Goal: Transaction & Acquisition: Purchase product/service

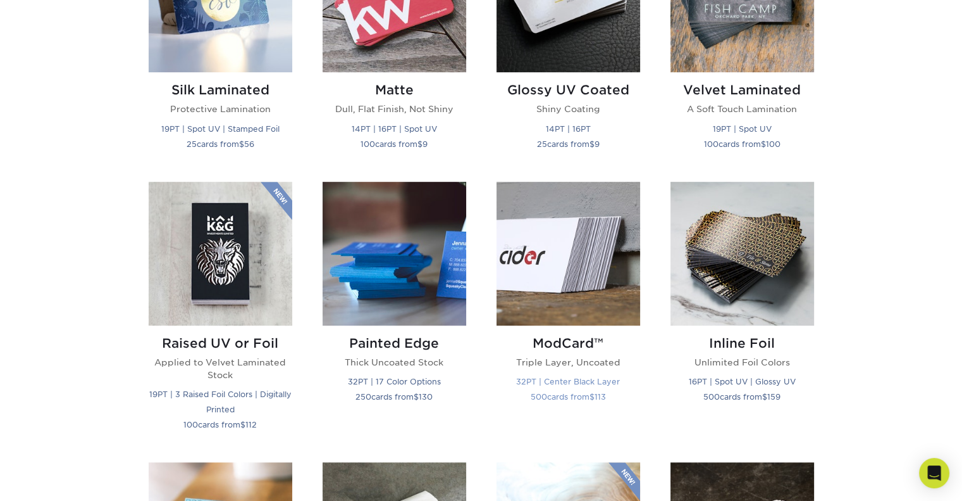
scroll to position [759, 0]
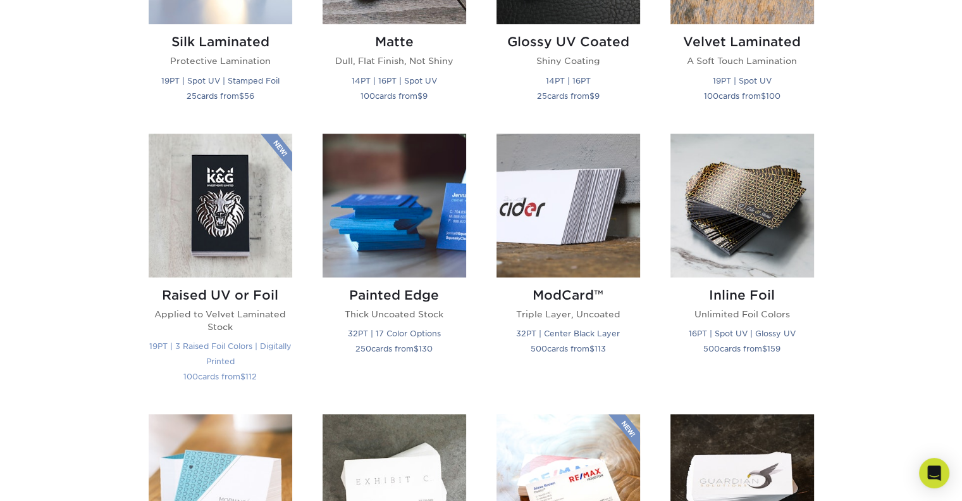
click at [218, 206] on img at bounding box center [221, 206] width 144 height 144
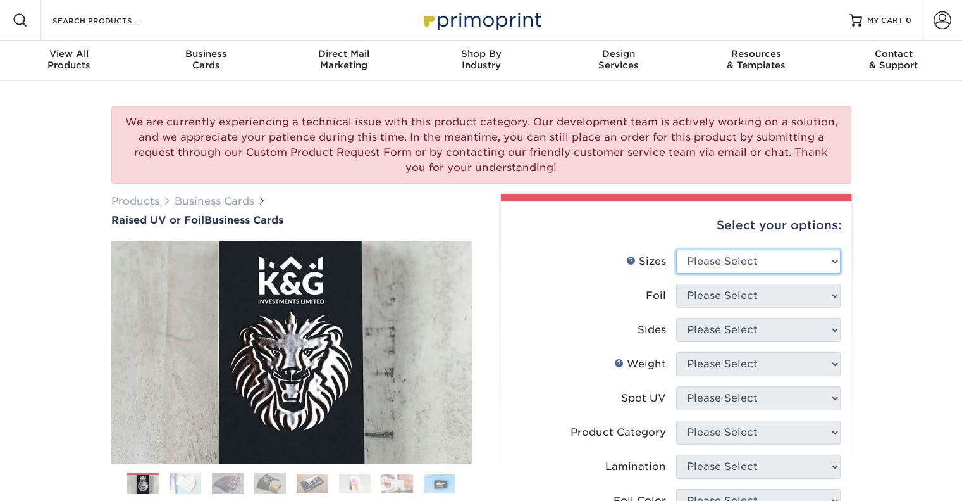
click at [747, 259] on select "Please Select 2" x 3.5" - Standard" at bounding box center [758, 261] width 165 height 24
select select "2.00x3.50"
click at [676, 249] on select "Please Select 2" x 3.5" - Standard" at bounding box center [758, 261] width 165 height 24
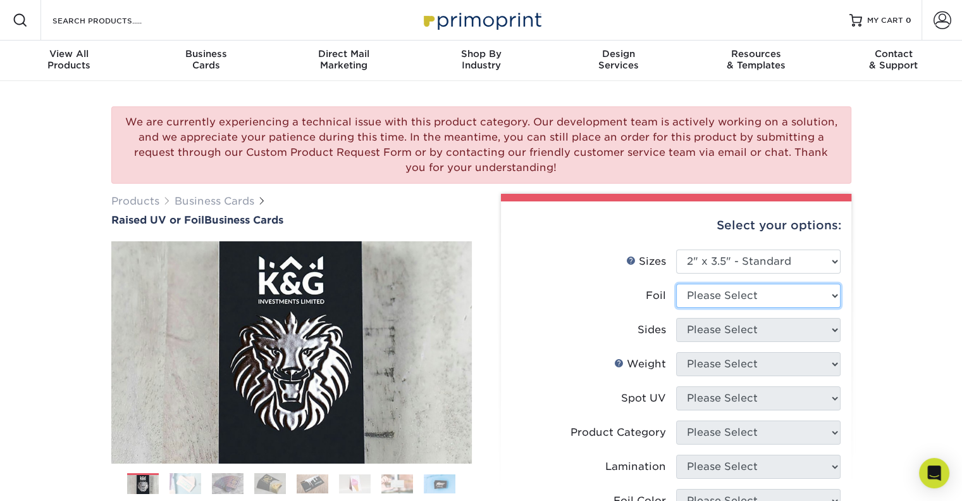
click at [759, 297] on select "Please Select No Yes" at bounding box center [758, 295] width 165 height 24
click at [676, 283] on select "Please Select No Yes" at bounding box center [758, 295] width 165 height 24
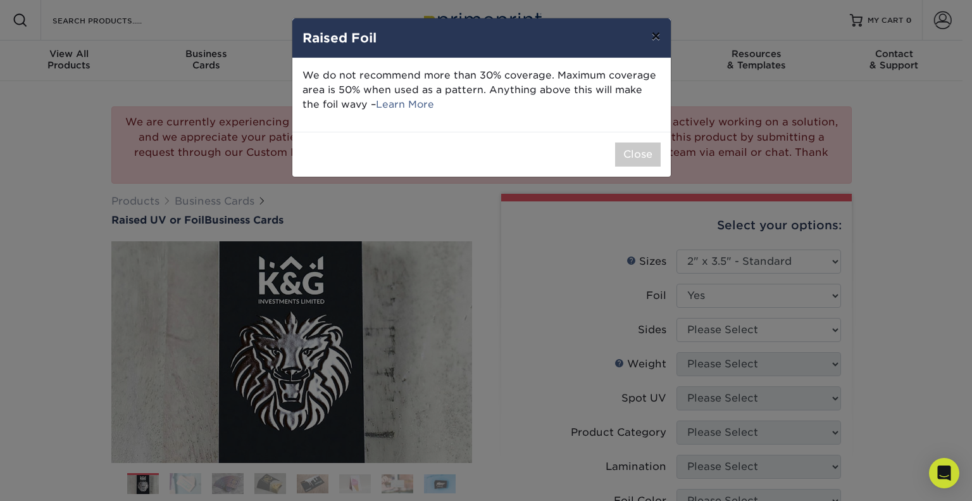
click at [660, 32] on button "×" at bounding box center [655, 35] width 29 height 35
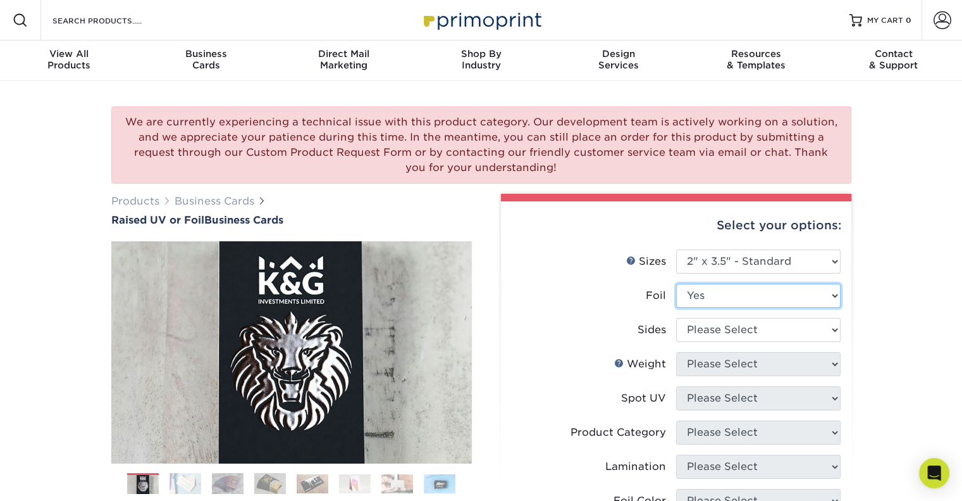
click at [799, 287] on select "Please Select No Yes" at bounding box center [758, 295] width 165 height 24
select select "0"
click at [676, 283] on select "Please Select No Yes" at bounding box center [758, 295] width 165 height 24
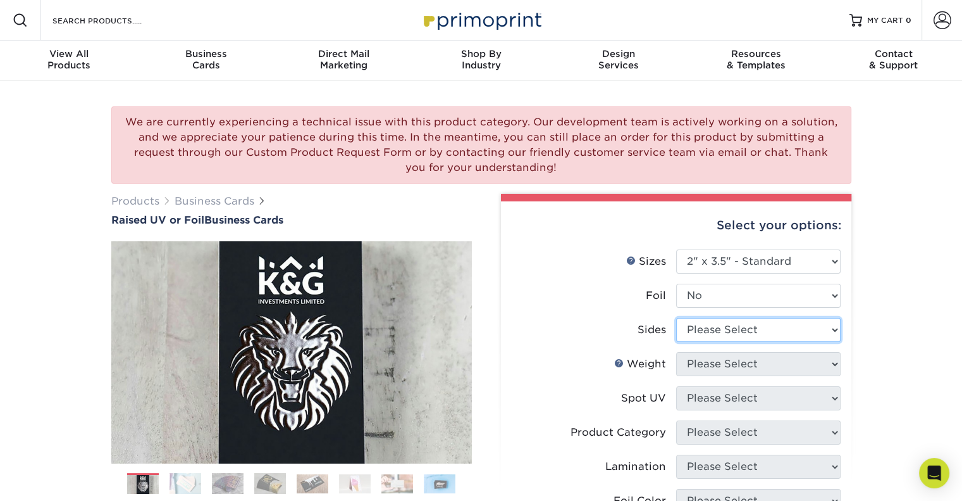
click at [794, 328] on select "Please Select Print Both Sides Print Front Only" at bounding box center [758, 330] width 165 height 24
select select "13abbda7-1d64-4f25-8bb2-c179b224825d"
click at [676, 318] on select "Please Select Print Both Sides Print Front Only" at bounding box center [758, 330] width 165 height 24
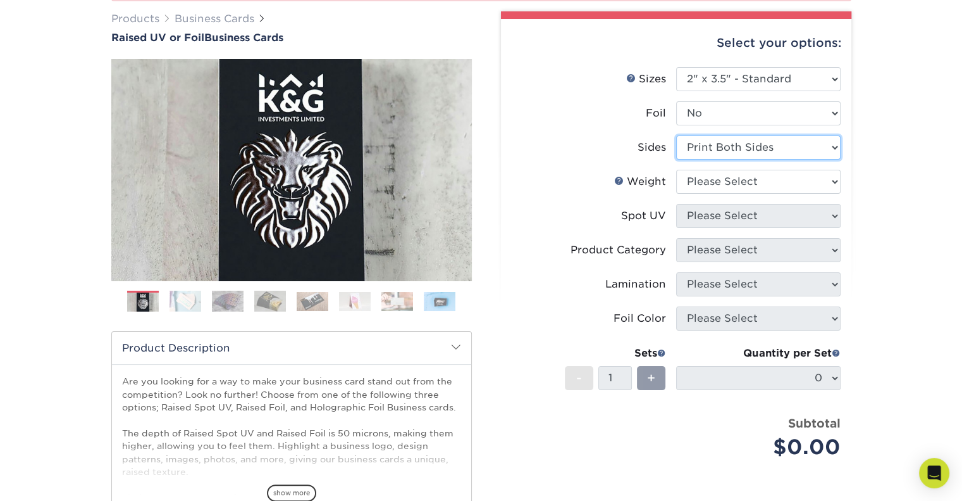
scroll to position [127, 0]
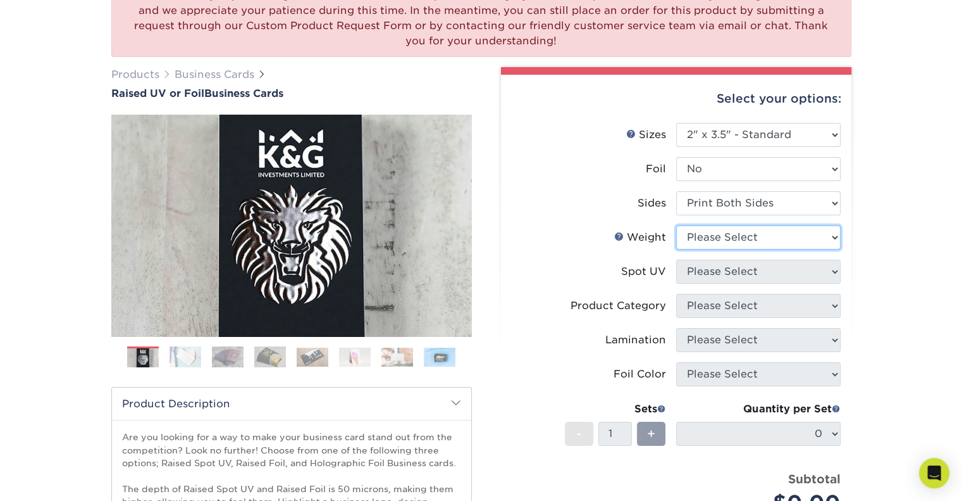
click at [761, 240] on select "Please Select 16PT" at bounding box center [758, 237] width 165 height 24
select select "16PT"
click at [676, 225] on select "Please Select 16PT" at bounding box center [758, 237] width 165 height 24
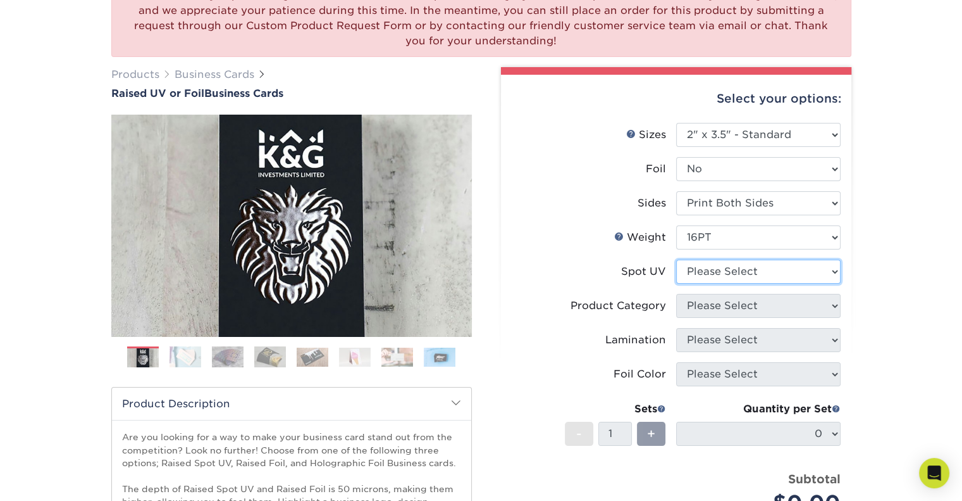
click at [757, 271] on select "Please Select No Spot UV Front Only" at bounding box center [758, 271] width 165 height 24
click at [676, 259] on select "Please Select No Spot UV Front Only" at bounding box center [758, 271] width 165 height 24
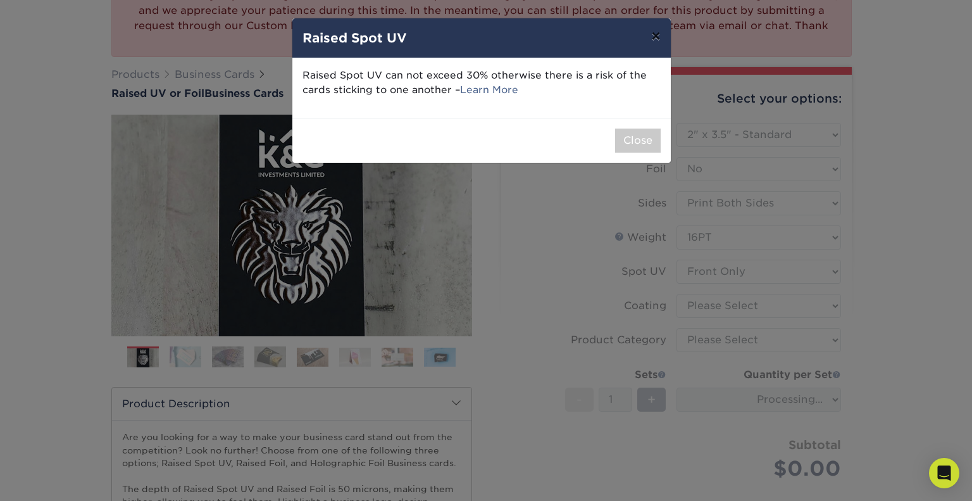
click at [656, 42] on button "×" at bounding box center [655, 35] width 29 height 35
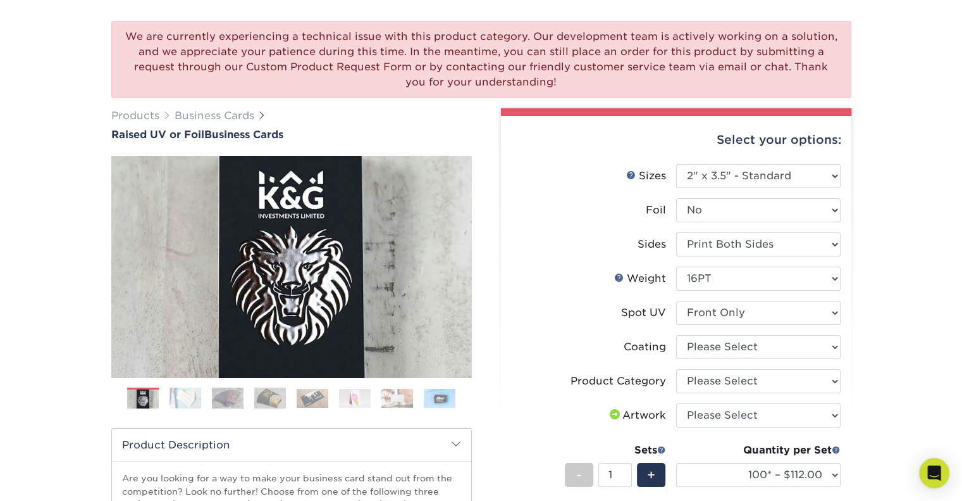
scroll to position [63, 0]
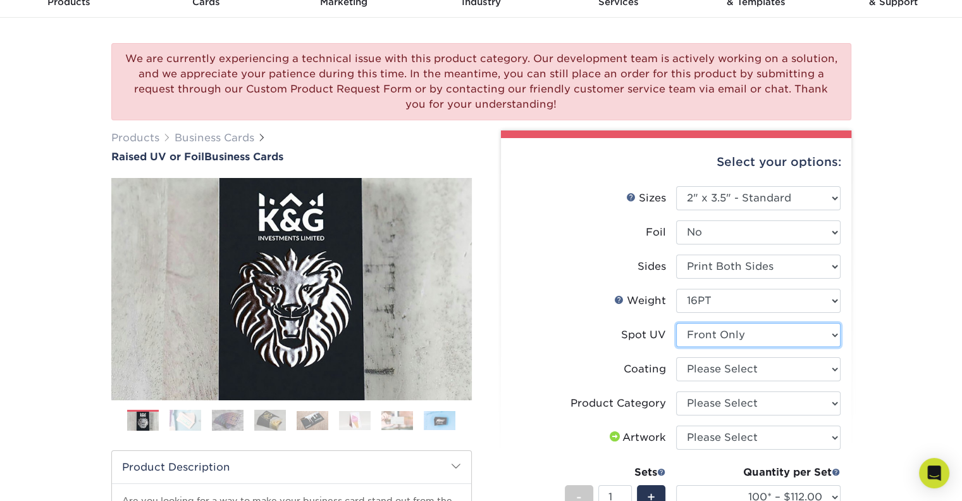
click at [782, 337] on select "Please Select No Spot UV Front Only" at bounding box center [758, 335] width 165 height 24
select select "-1"
click at [676, 323] on select "Please Select No Spot UV Front Only" at bounding box center [758, 335] width 165 height 24
select select
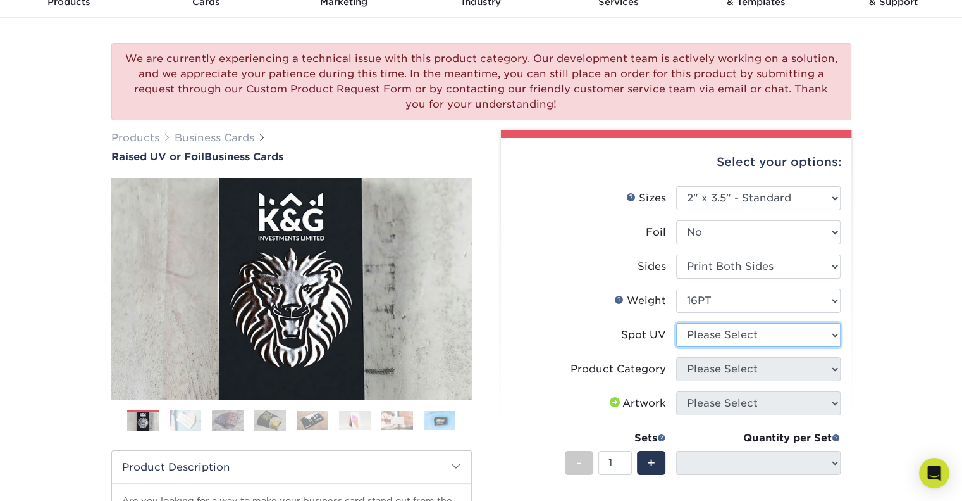
click at [775, 339] on select "Please Select No Spot UV Front Only" at bounding box center [758, 335] width 165 height 24
select select "3"
click at [676, 323] on select "Please Select No Spot UV Front Only" at bounding box center [758, 335] width 165 height 24
select select
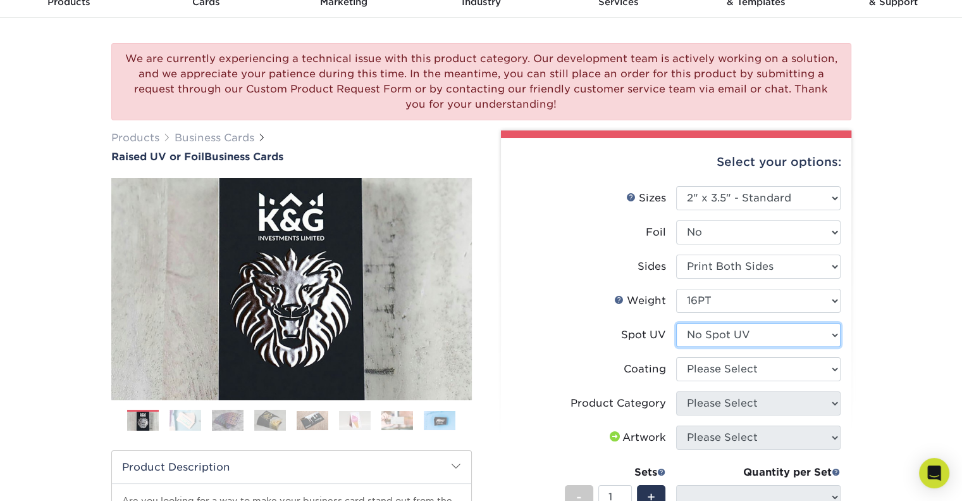
click at [771, 333] on select "Please Select No Spot UV Front Only" at bounding box center [758, 335] width 165 height 24
click at [676, 323] on select "Please Select No Spot UV Front Only" at bounding box center [758, 335] width 165 height 24
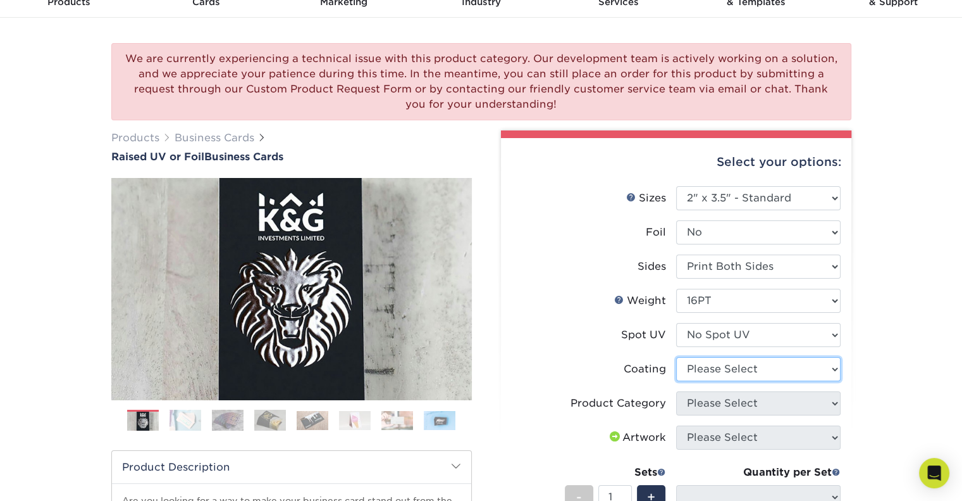
click at [756, 372] on select at bounding box center [758, 369] width 165 height 24
select select "3e7618de-abca-4bda-9f97-8b9129e913d8"
click at [676, 357] on select at bounding box center [758, 369] width 165 height 24
select select
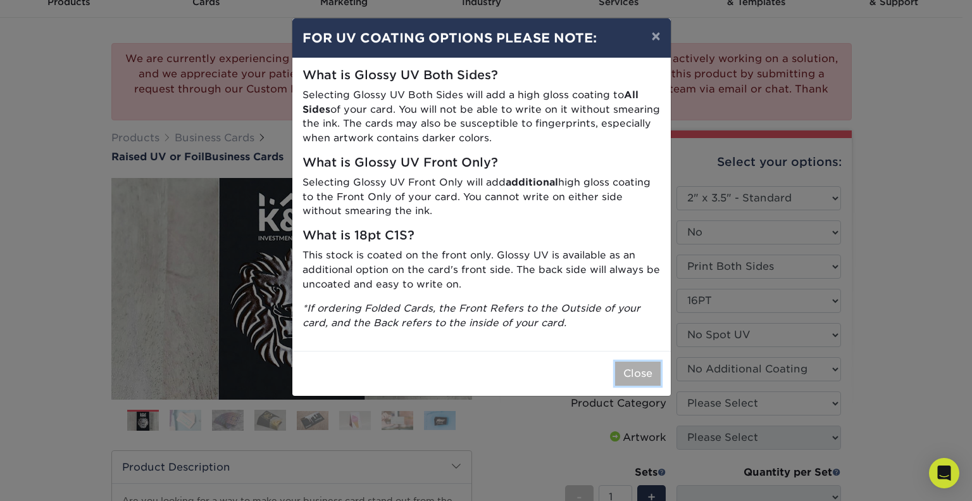
click at [648, 378] on button "Close" at bounding box center [638, 373] width 46 height 24
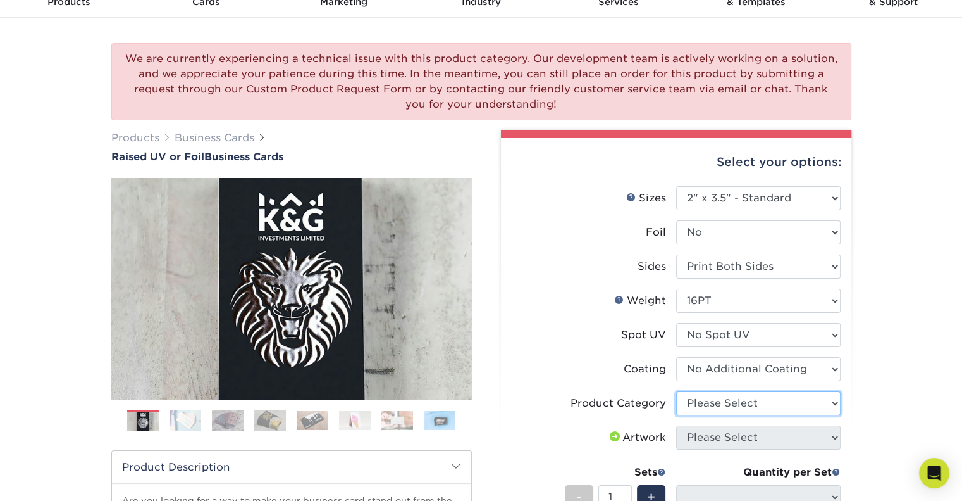
click at [745, 407] on select "Please Select Business Cards" at bounding box center [758, 403] width 165 height 24
select select "3b5148f1-0588-4f88-a218-97bcfdce65c1"
click at [676, 391] on select "Please Select Business Cards" at bounding box center [758, 403] width 165 height 24
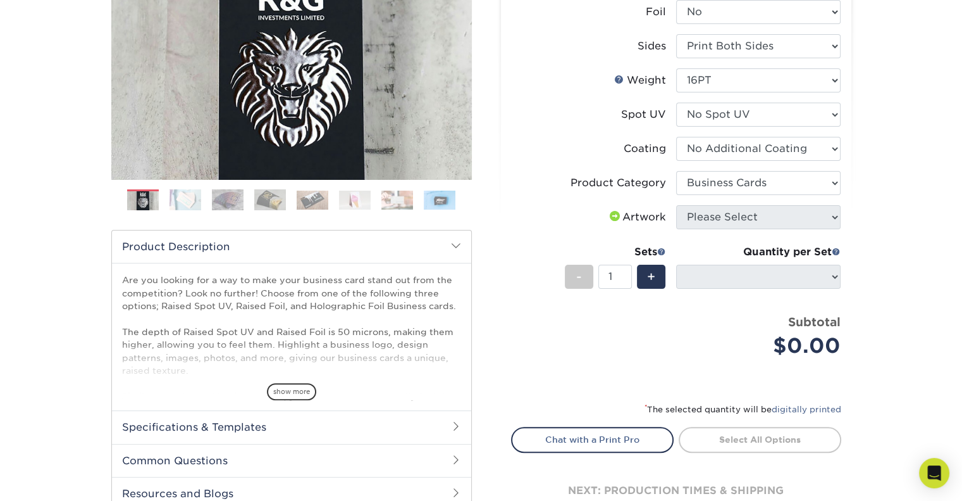
scroll to position [316, 0]
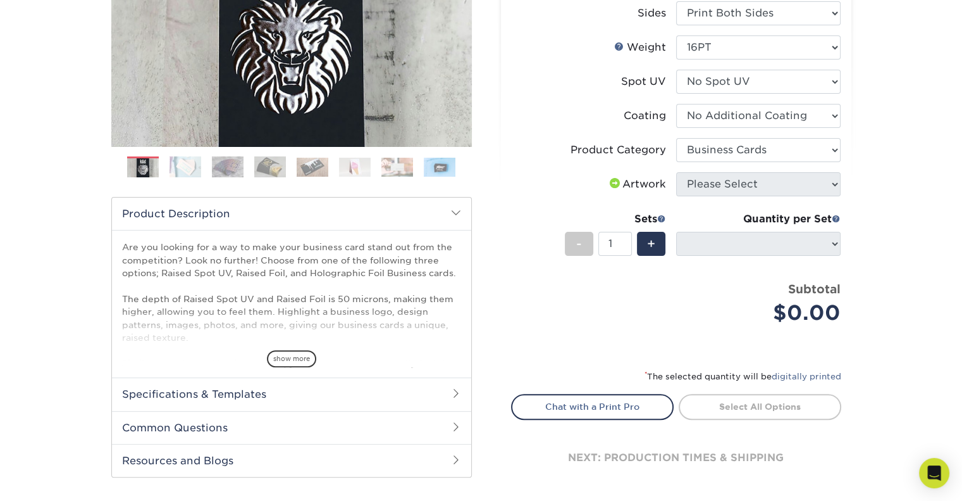
click at [610, 183] on span at bounding box center [614, 183] width 15 height 10
click at [646, 187] on div "Artwork" at bounding box center [636, 184] width 59 height 15
click at [647, 187] on div "Artwork" at bounding box center [636, 184] width 59 height 15
click at [650, 187] on div "Artwork" at bounding box center [636, 184] width 59 height 15
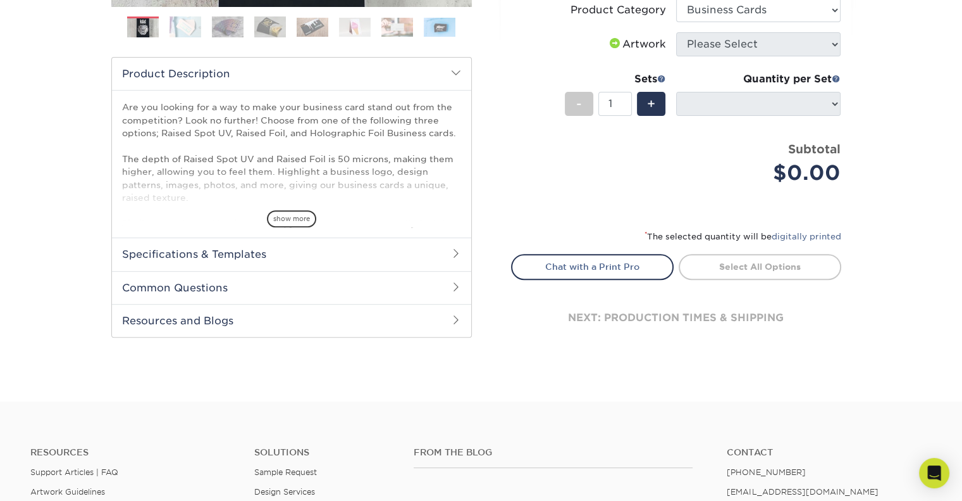
scroll to position [443, 0]
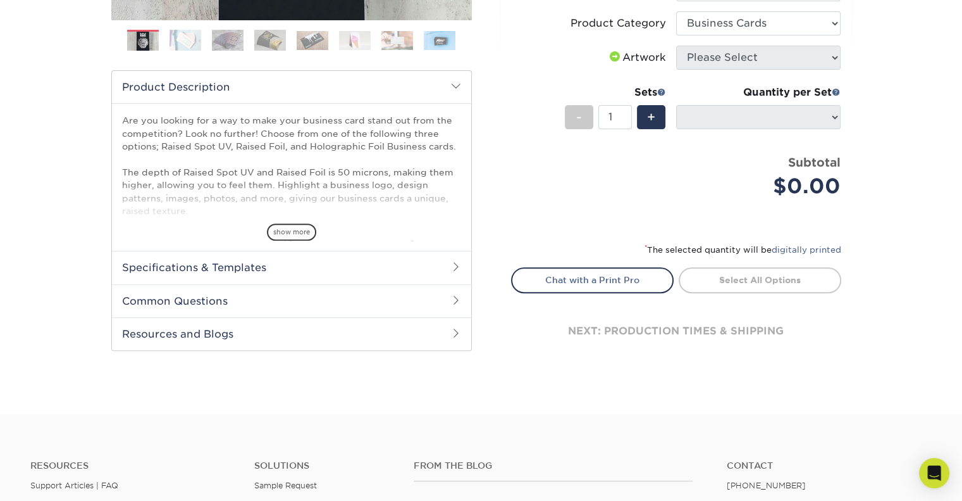
click at [423, 268] on h2 "Specifications & Templates" at bounding box center [291, 267] width 359 height 33
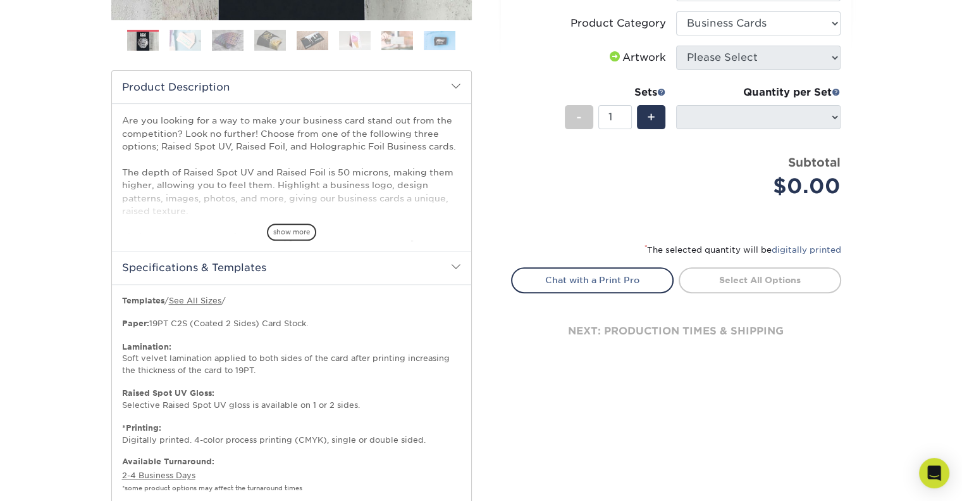
click at [423, 268] on h2 "Specifications & Templates" at bounding box center [291, 267] width 359 height 33
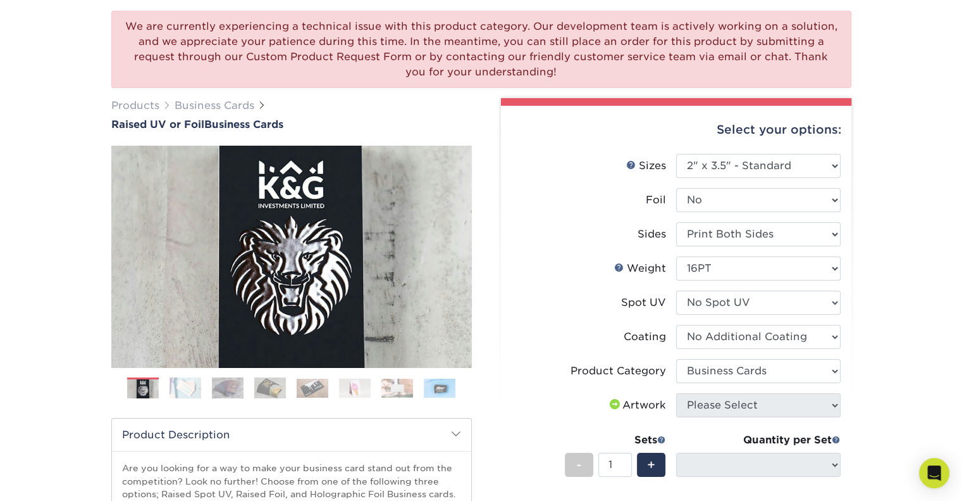
scroll to position [127, 0]
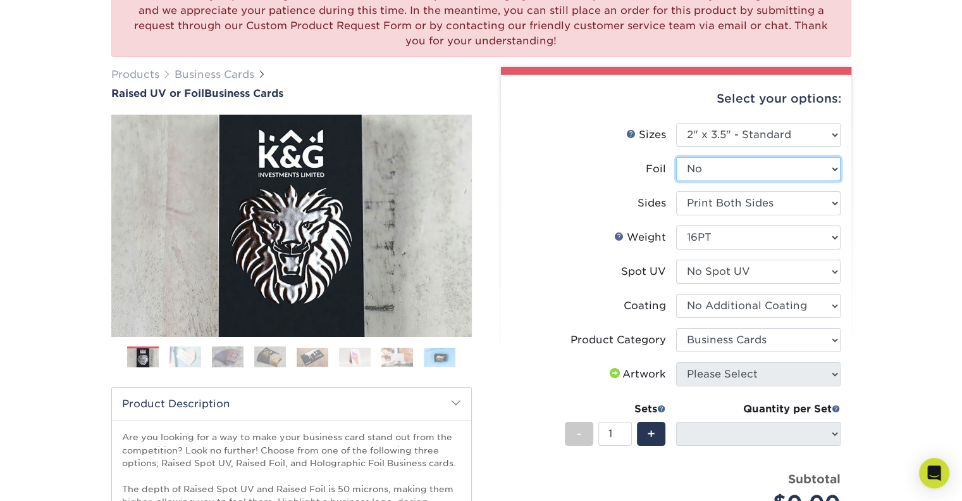
click at [813, 169] on select "Please Select No Yes" at bounding box center [758, 169] width 165 height 24
click at [810, 170] on select "Please Select No Yes" at bounding box center [758, 169] width 165 height 24
click at [806, 206] on select "Please Select Print Both Sides Print Front Only" at bounding box center [758, 203] width 165 height 24
click at [806, 204] on select "Please Select Print Both Sides Print Front Only" at bounding box center [758, 203] width 165 height 24
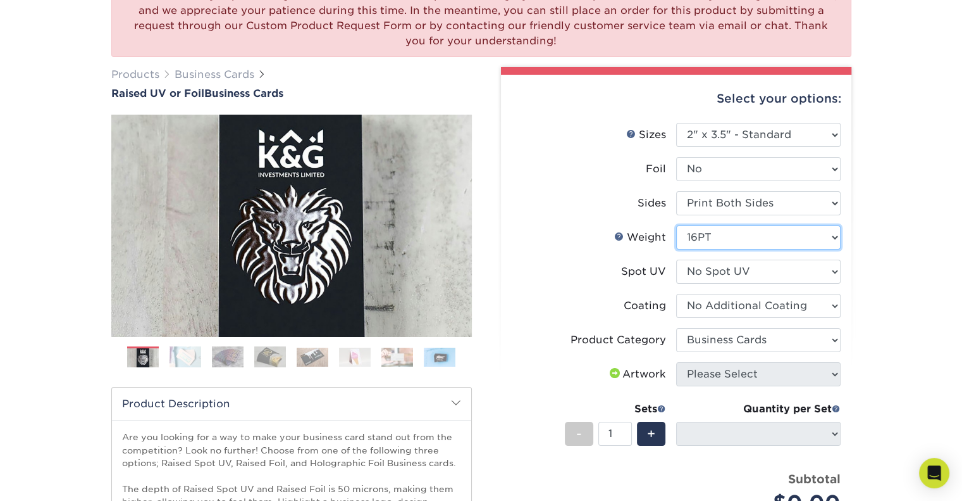
click at [793, 234] on select "Please Select 16PT" at bounding box center [758, 237] width 165 height 24
click at [800, 273] on select "Please Select No Spot UV Front Only" at bounding box center [758, 271] width 165 height 24
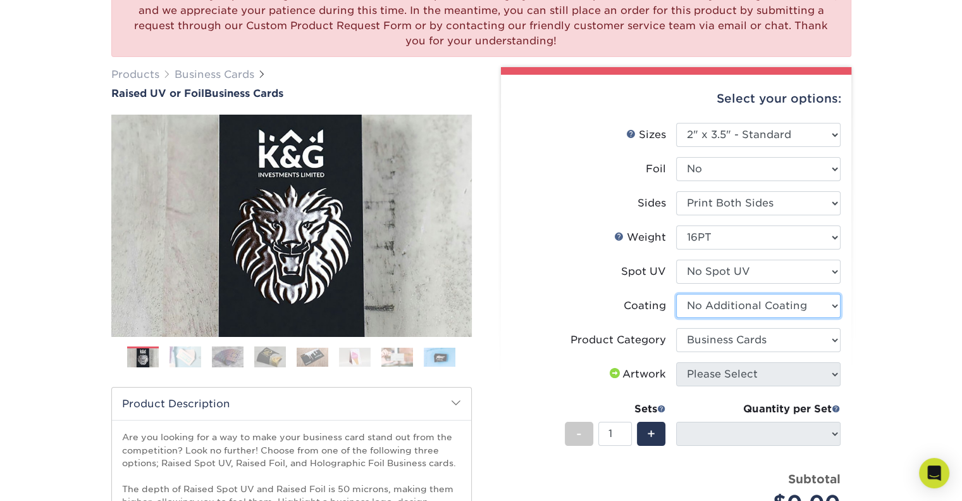
click at [802, 311] on select at bounding box center [758, 306] width 165 height 24
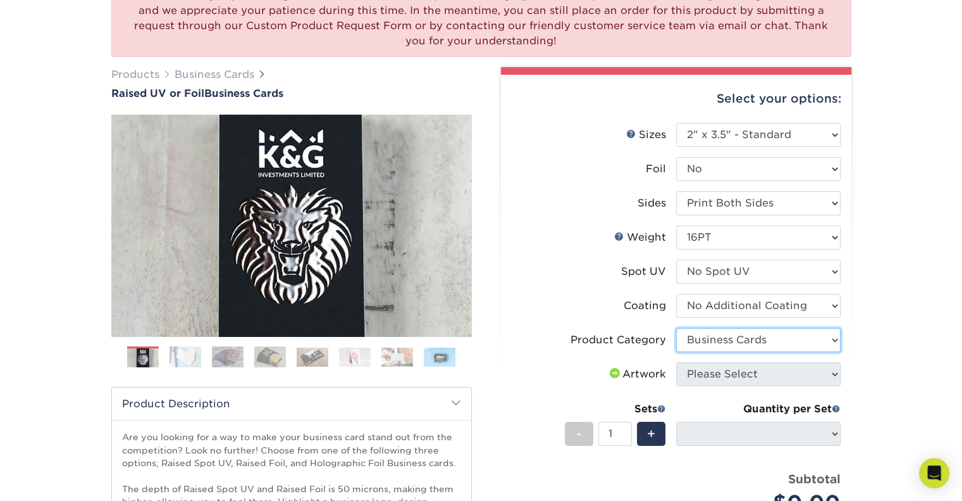
click at [797, 341] on select "Please Select Business Cards" at bounding box center [758, 340] width 165 height 24
click at [911, 321] on div "We are currently experiencing a technical issue with this product category. Our…" at bounding box center [481, 342] width 962 height 776
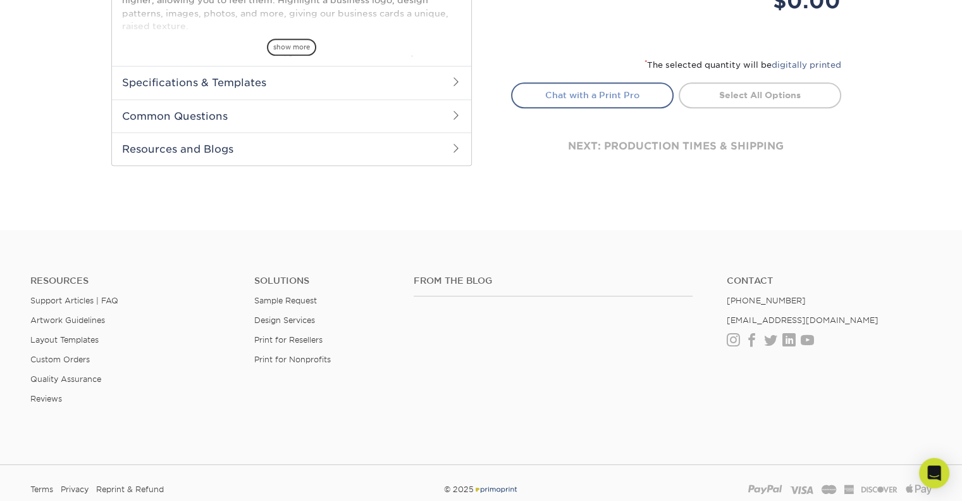
scroll to position [633, 0]
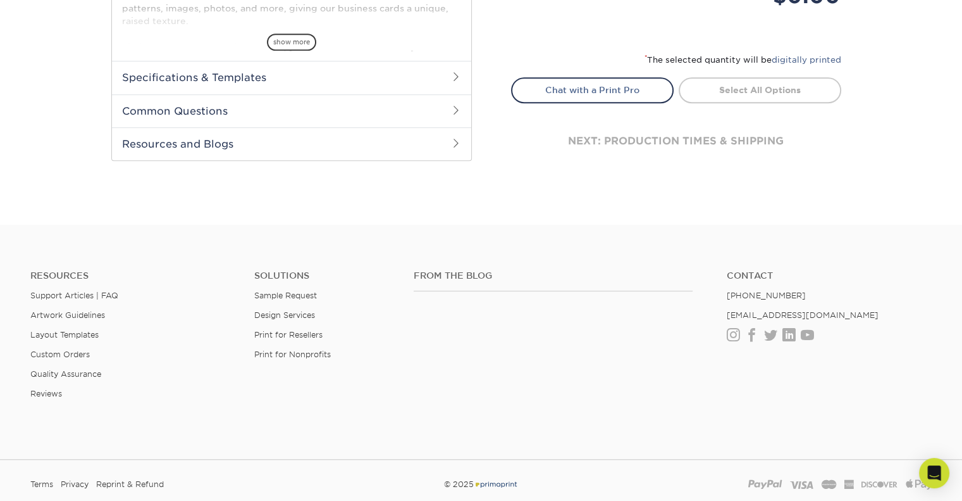
click at [706, 144] on div "next: production times & shipping" at bounding box center [676, 141] width 330 height 76
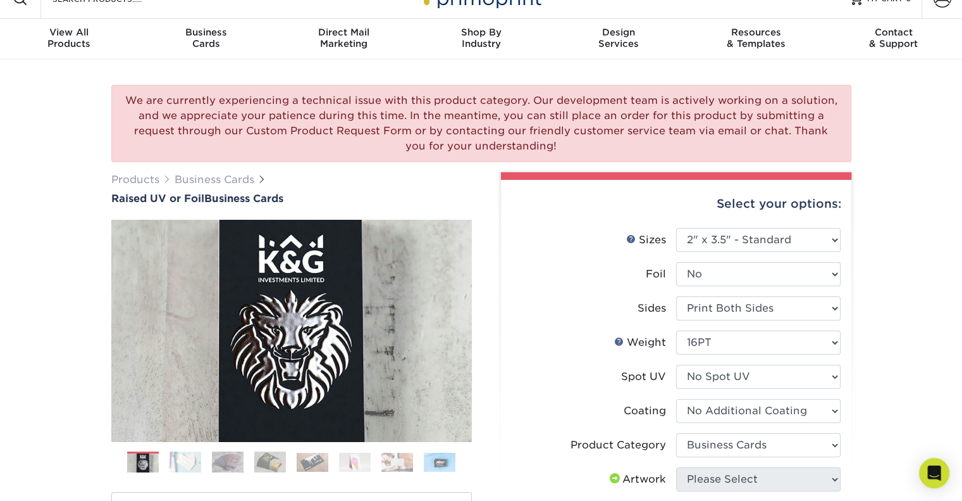
scroll to position [0, 0]
